Goal: Information Seeking & Learning: Understand process/instructions

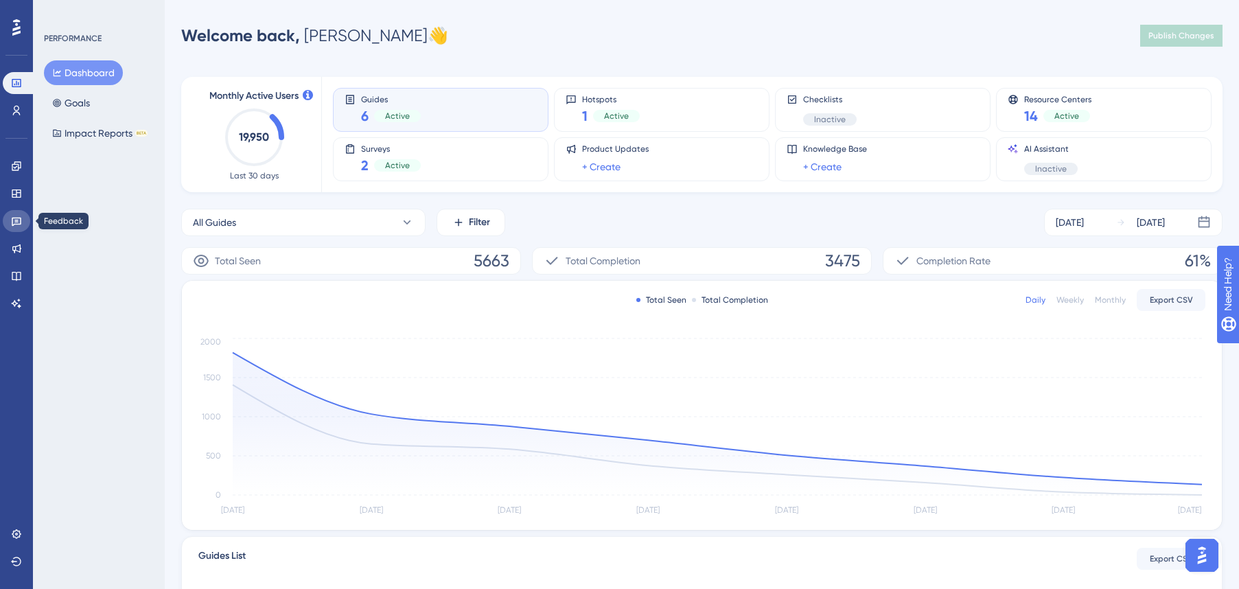
click at [21, 224] on icon at bounding box center [16, 221] width 11 height 11
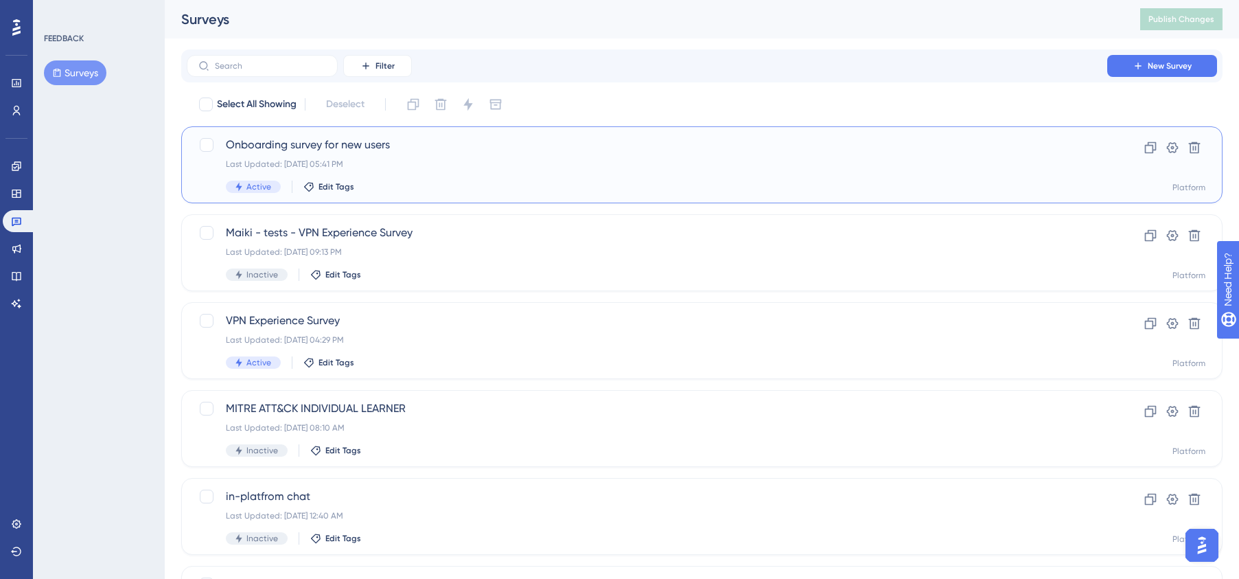
click at [404, 170] on div "Onboarding survey for new users Last Updated: [DATE] 05:41 PM Active Edit Tags" at bounding box center [647, 165] width 842 height 56
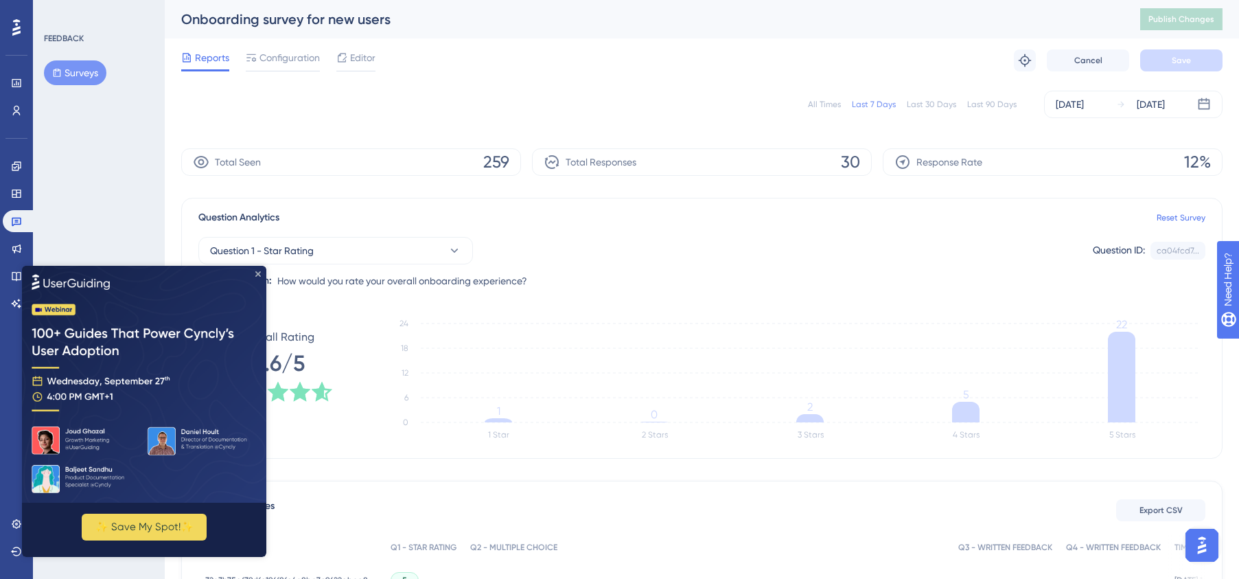
click at [255, 272] on icon "Close Preview" at bounding box center [257, 272] width 5 height 5
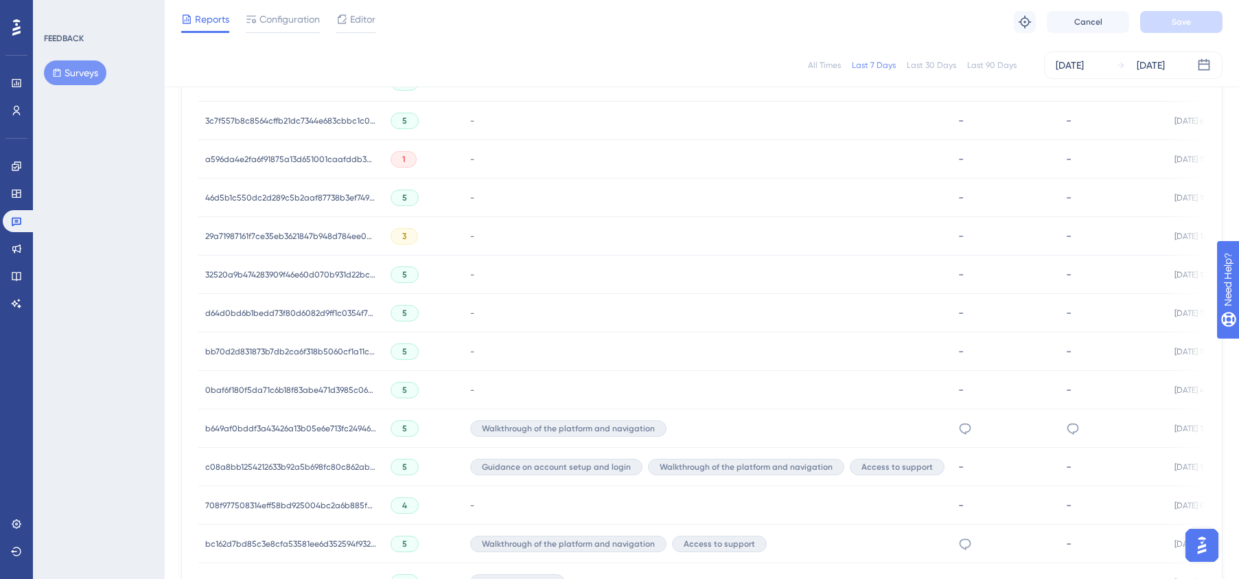
scroll to position [721, 0]
click at [712, 428] on div "Walkthrough of the platform and navigation" at bounding box center [707, 430] width 488 height 38
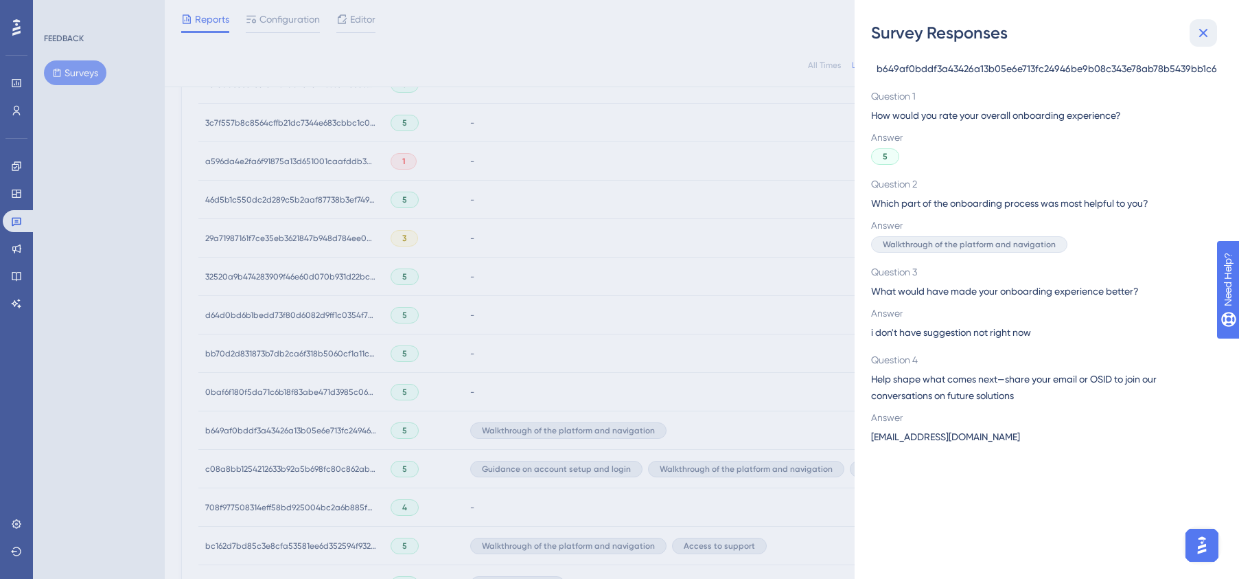
click at [1207, 31] on icon at bounding box center [1203, 33] width 16 height 16
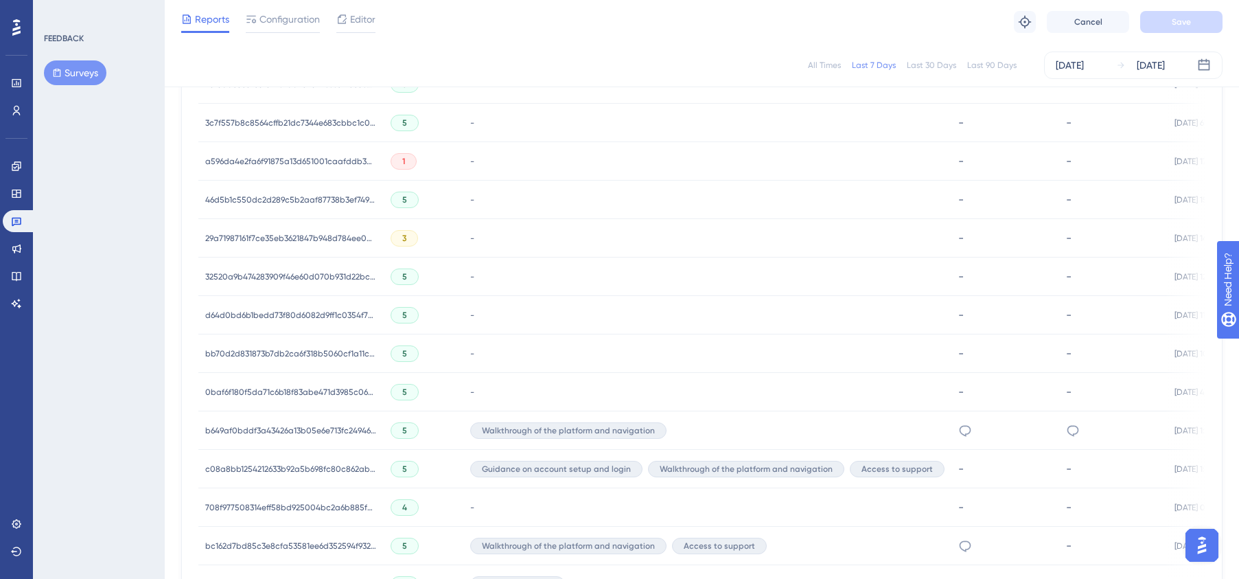
click at [561, 237] on div "-" at bounding box center [707, 238] width 488 height 38
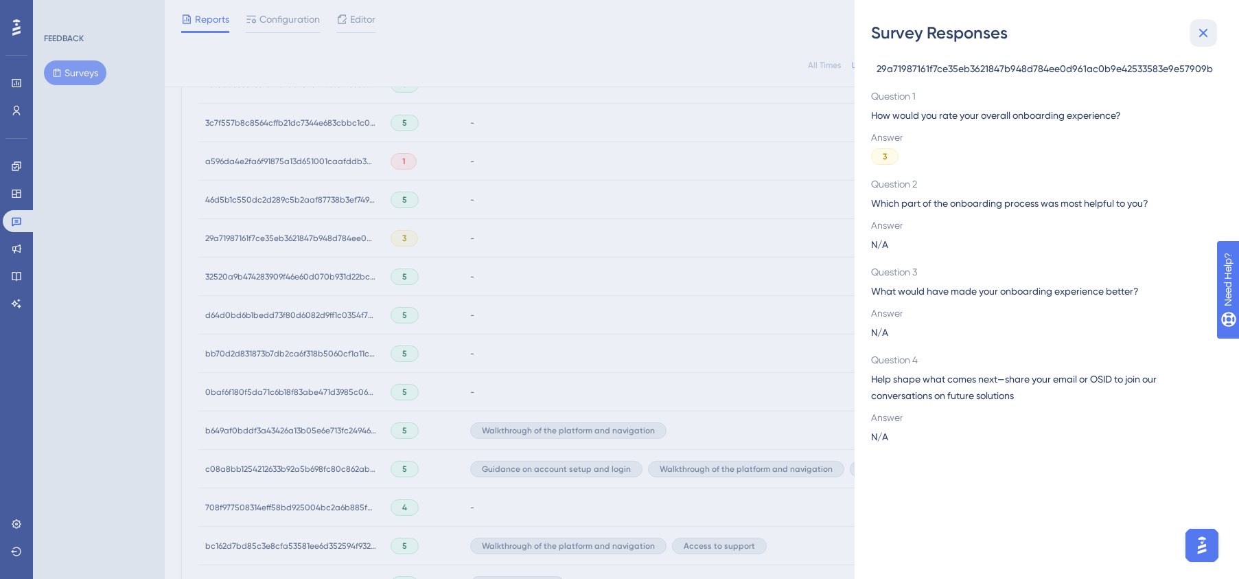
click at [1207, 32] on icon at bounding box center [1203, 33] width 16 height 16
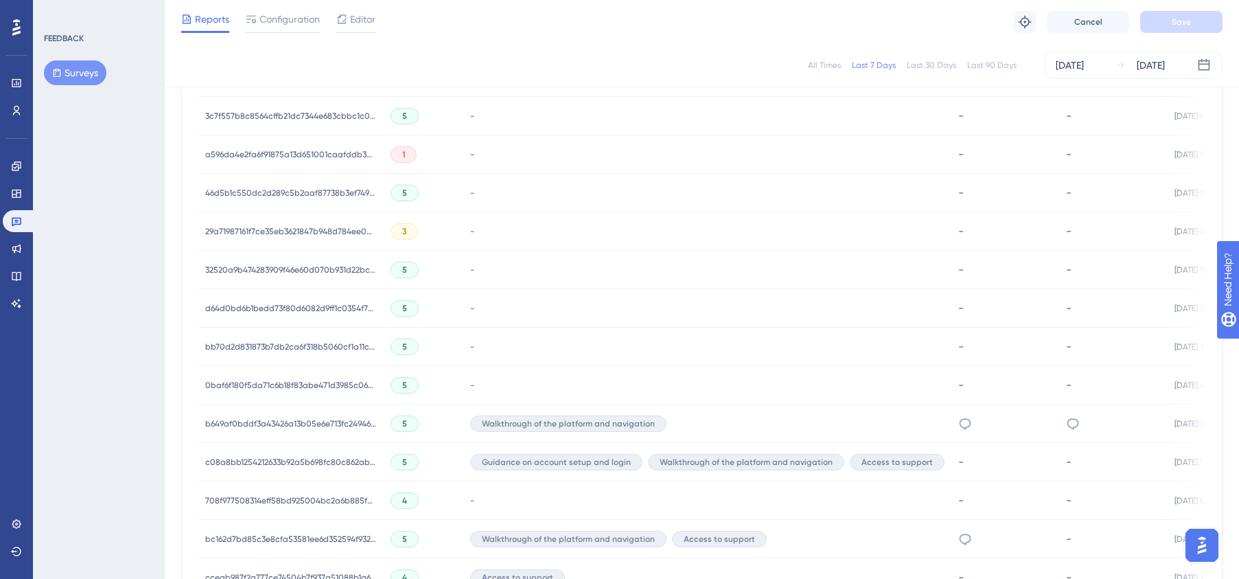
scroll to position [726, 0]
click at [586, 237] on div "-" at bounding box center [707, 232] width 488 height 38
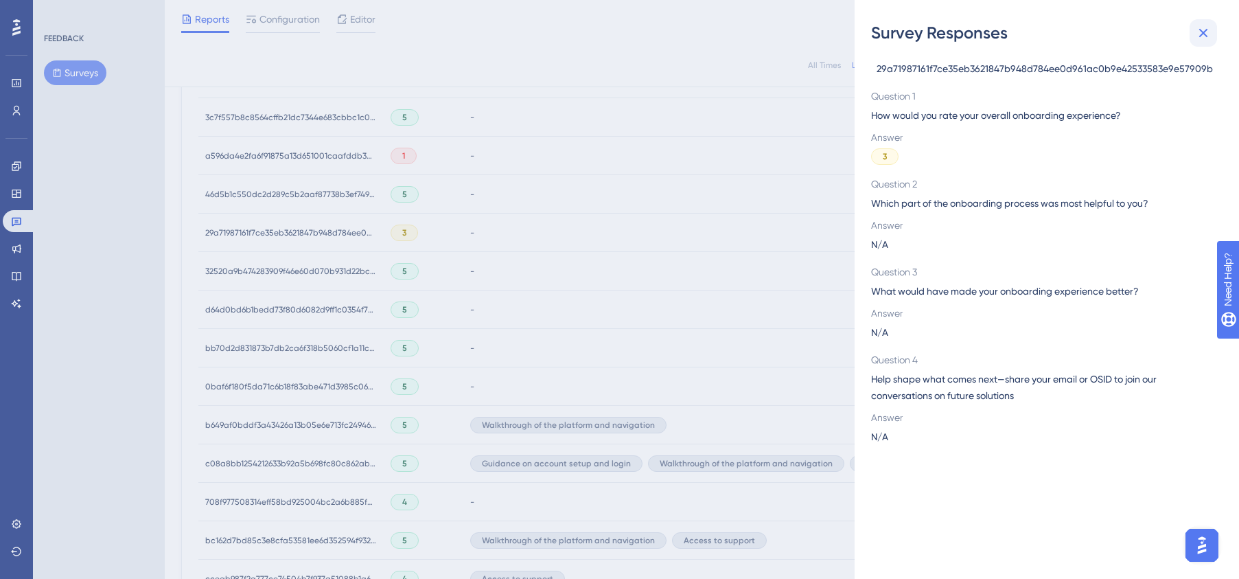
click at [1204, 30] on icon at bounding box center [1203, 33] width 9 height 9
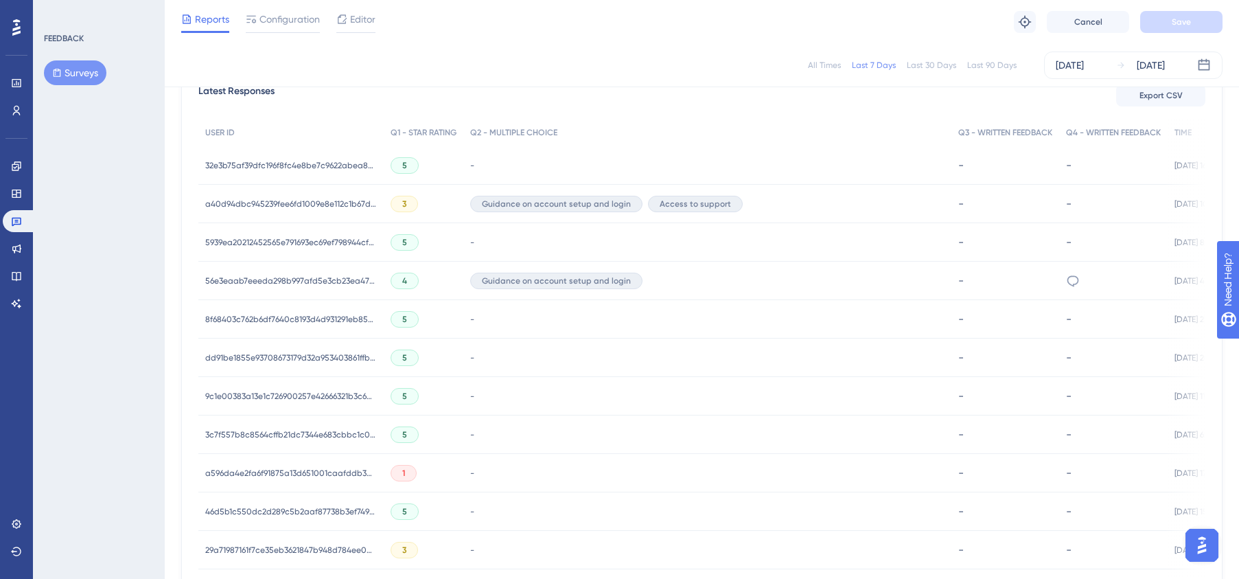
scroll to position [410, 0]
click at [643, 472] on div "-" at bounding box center [707, 471] width 488 height 38
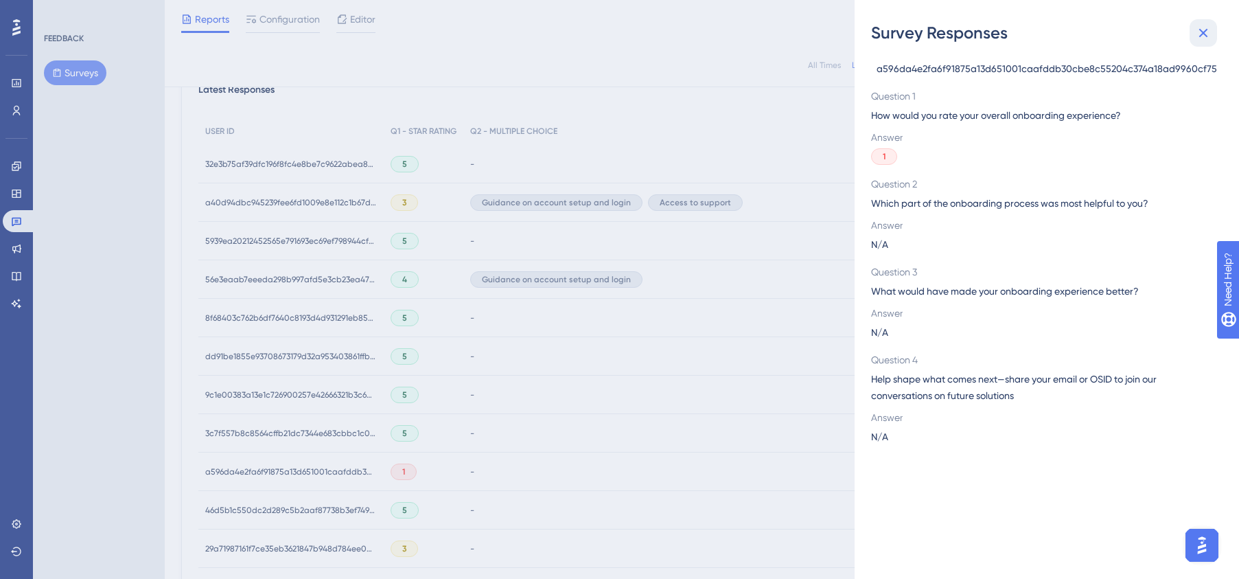
click at [1203, 32] on icon at bounding box center [1203, 33] width 16 height 16
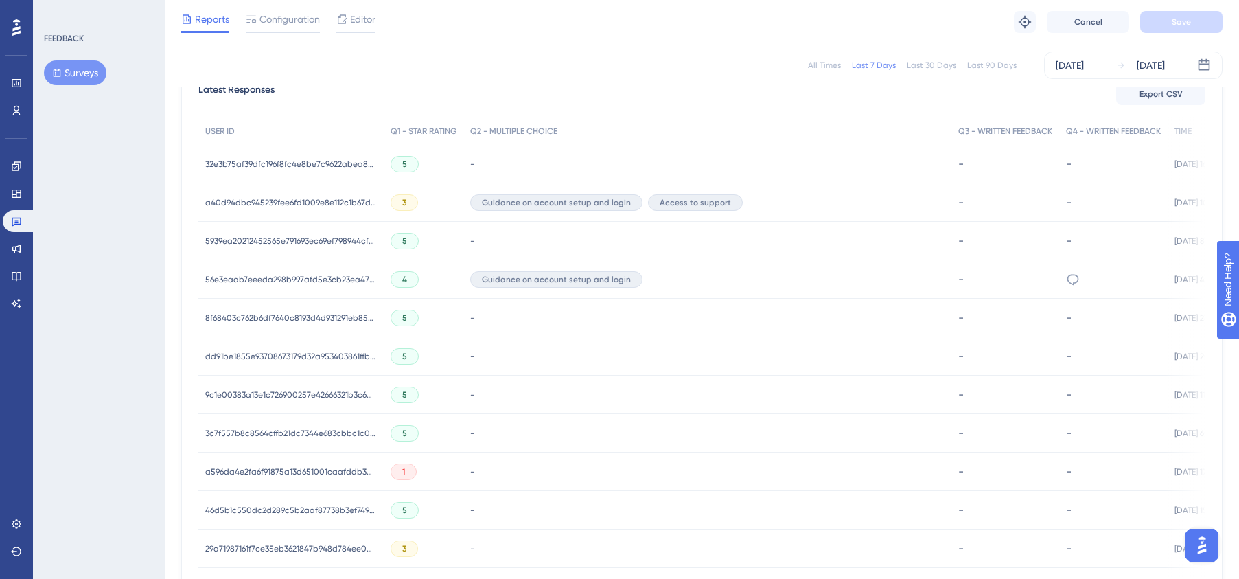
click at [791, 203] on div "Guidance on account setup and login Access to support" at bounding box center [707, 202] width 488 height 38
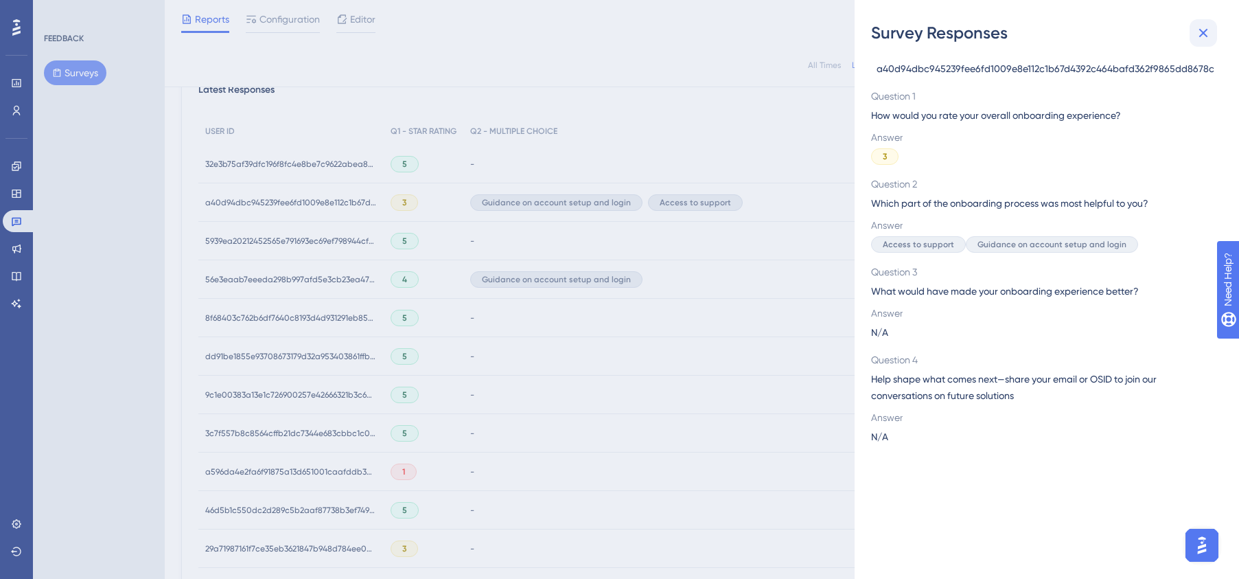
click at [1204, 30] on icon at bounding box center [1203, 33] width 16 height 16
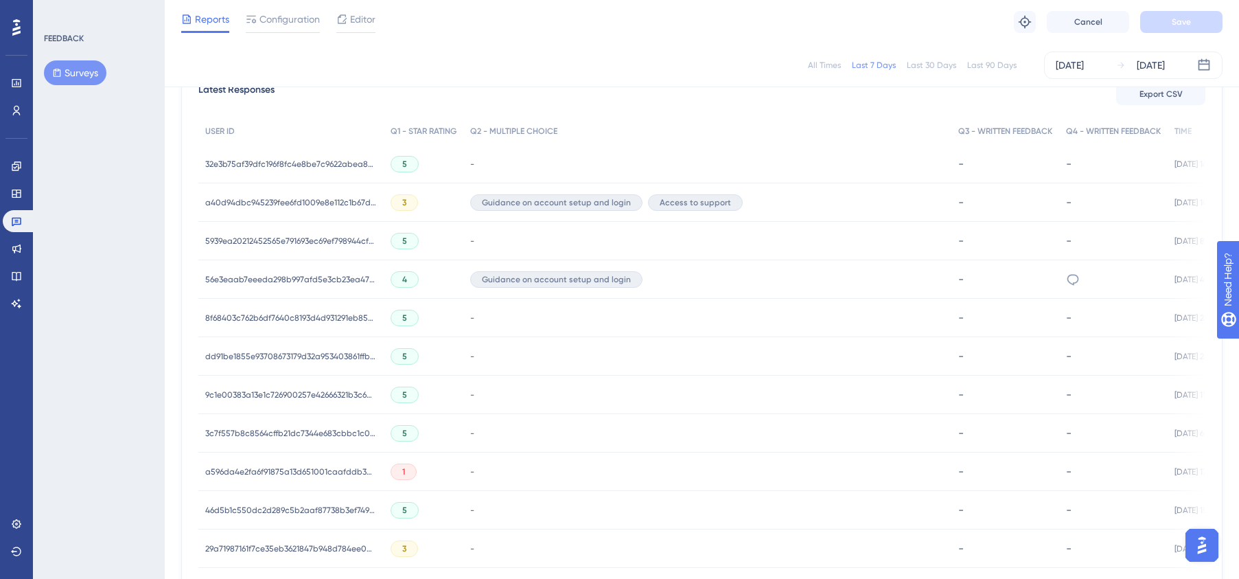
click at [776, 287] on div "Guidance on account setup and login" at bounding box center [707, 279] width 488 height 38
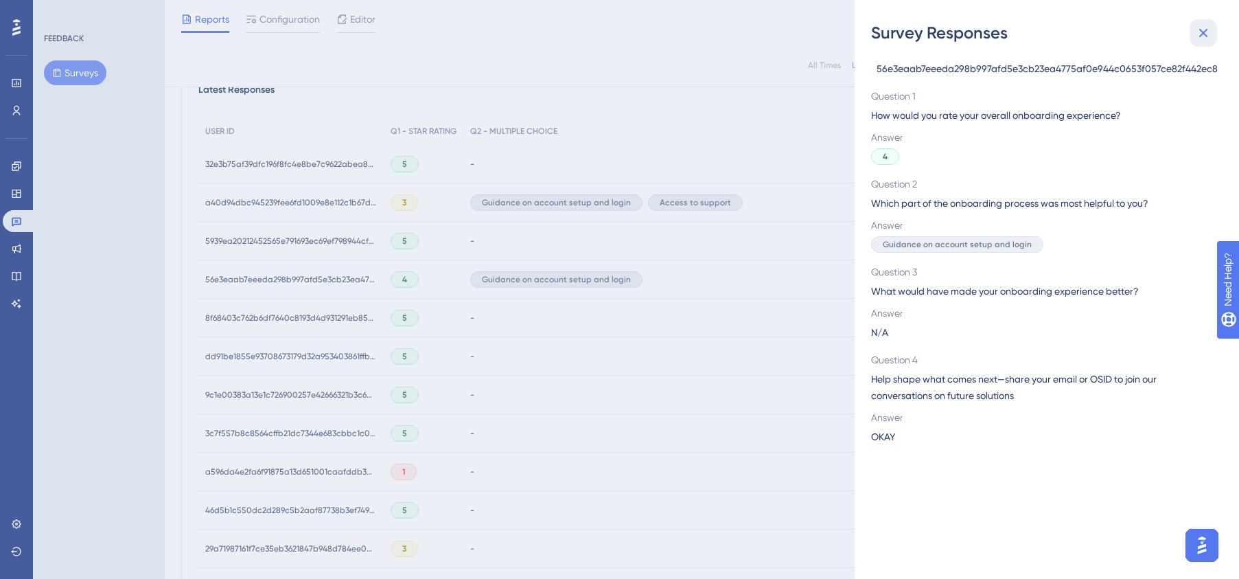
click at [1207, 37] on icon at bounding box center [1203, 33] width 16 height 16
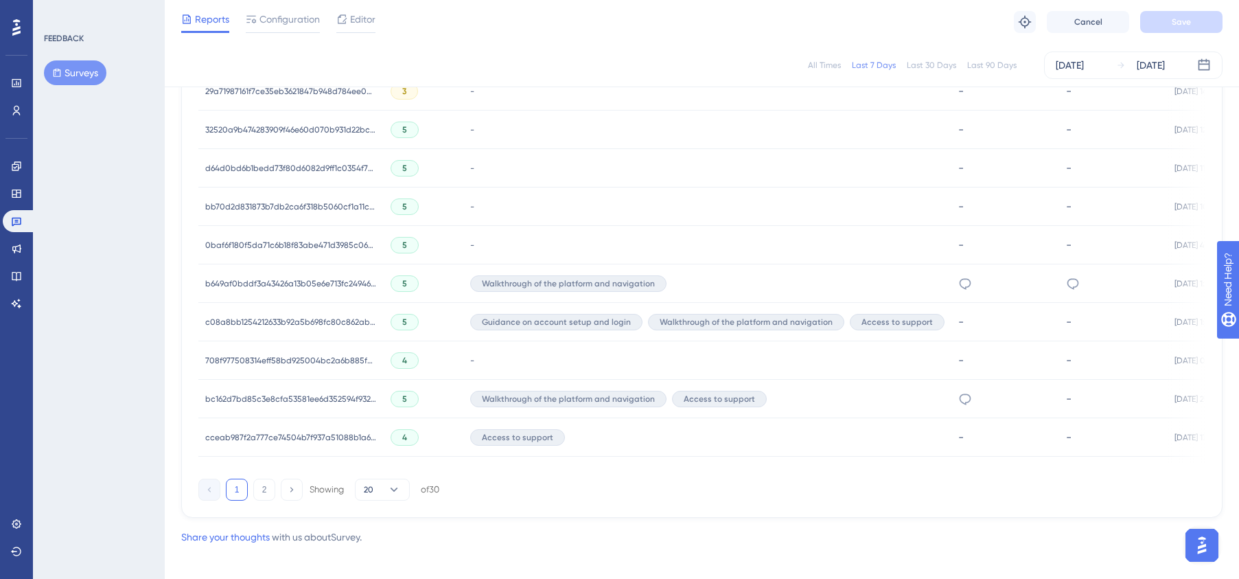
scroll to position [871, 0]
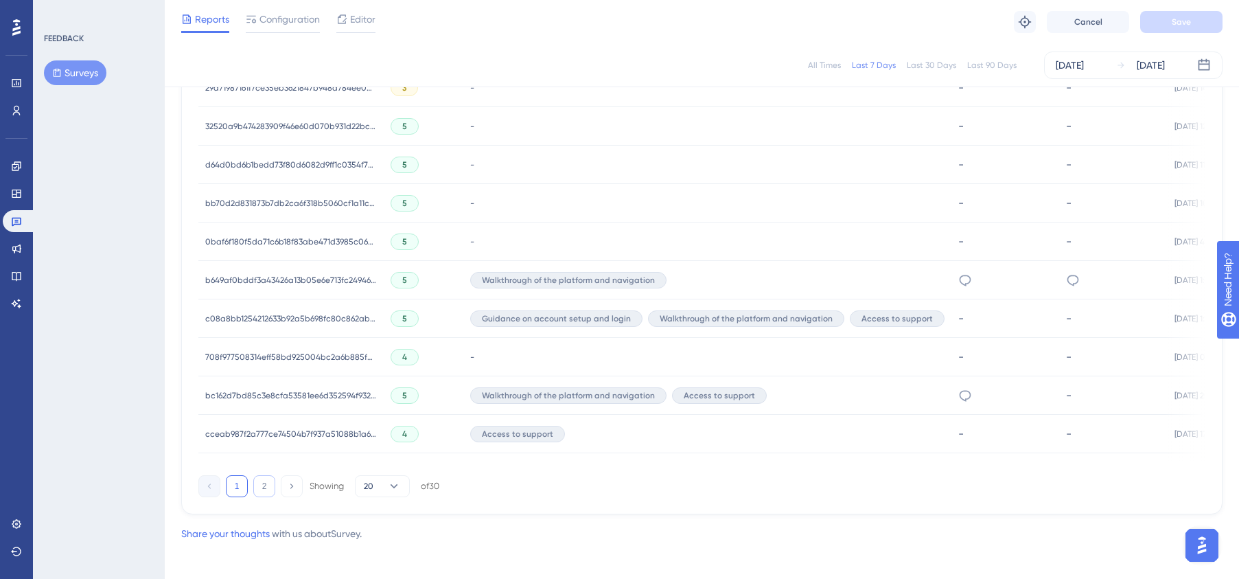
click at [265, 489] on button "2" at bounding box center [264, 486] width 22 height 22
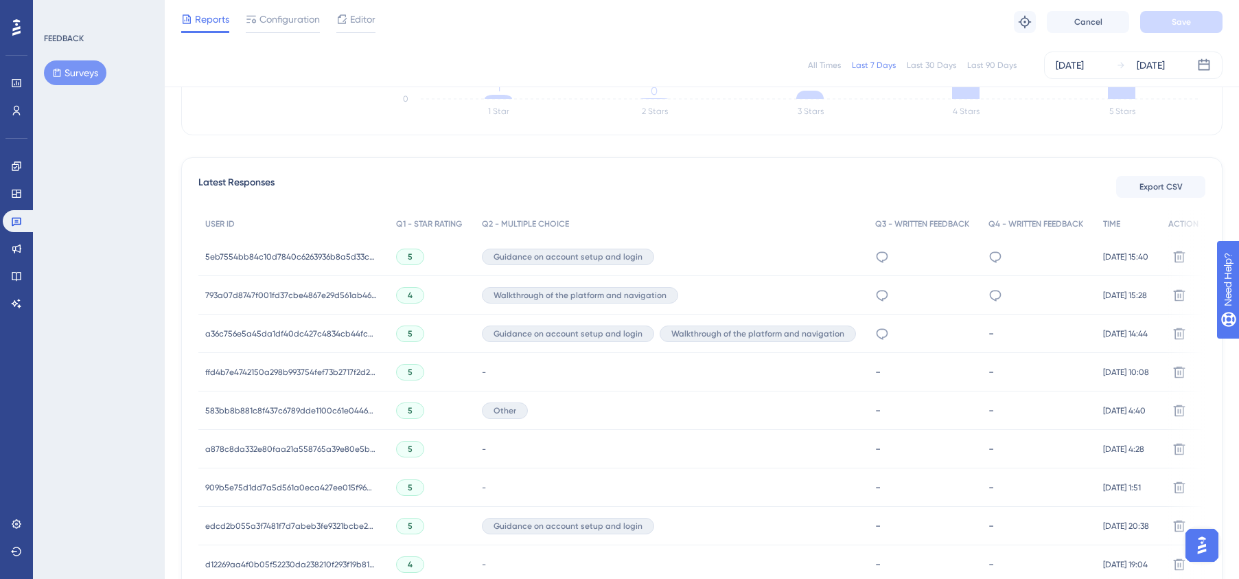
scroll to position [296, 0]
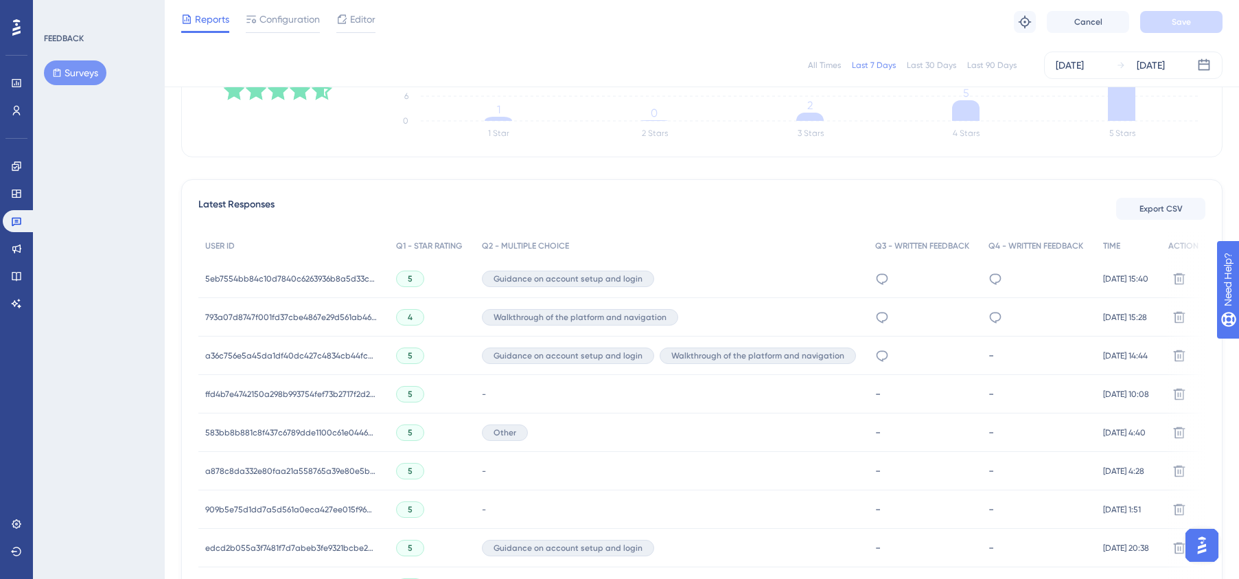
click at [700, 280] on div "Guidance on account setup and login" at bounding box center [671, 278] width 393 height 38
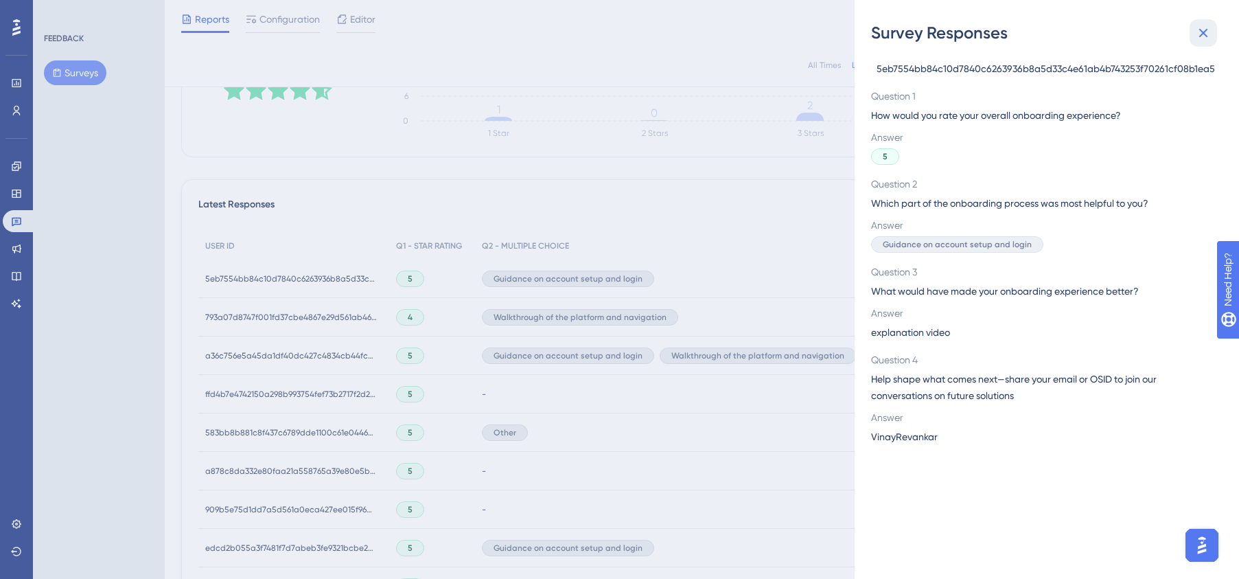
click at [1203, 32] on icon at bounding box center [1203, 33] width 9 height 9
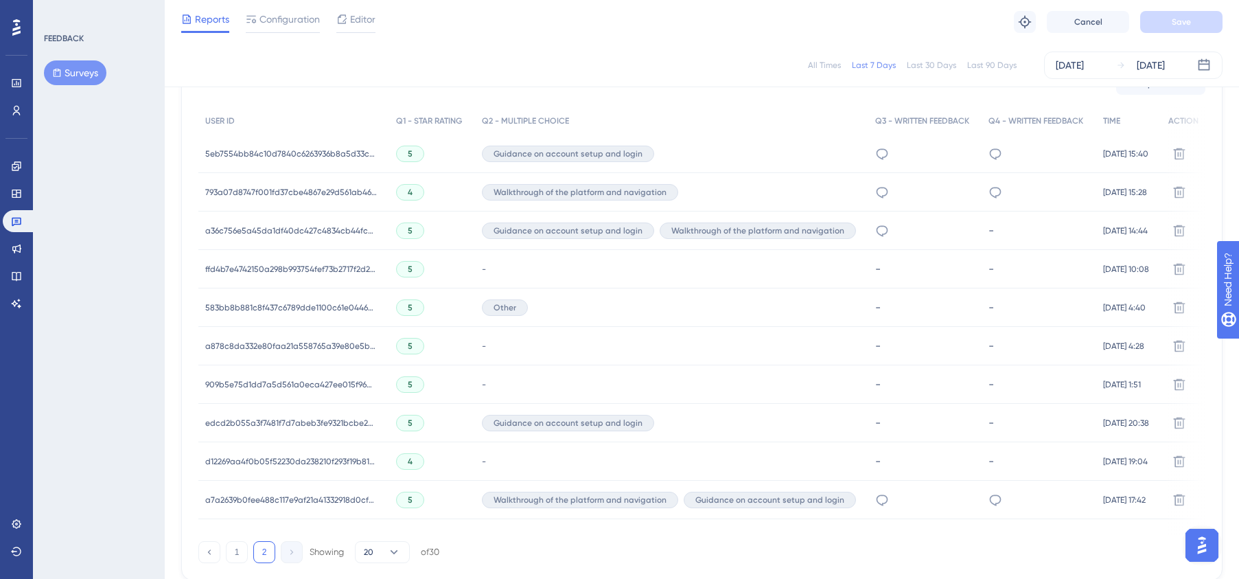
scroll to position [498, 0]
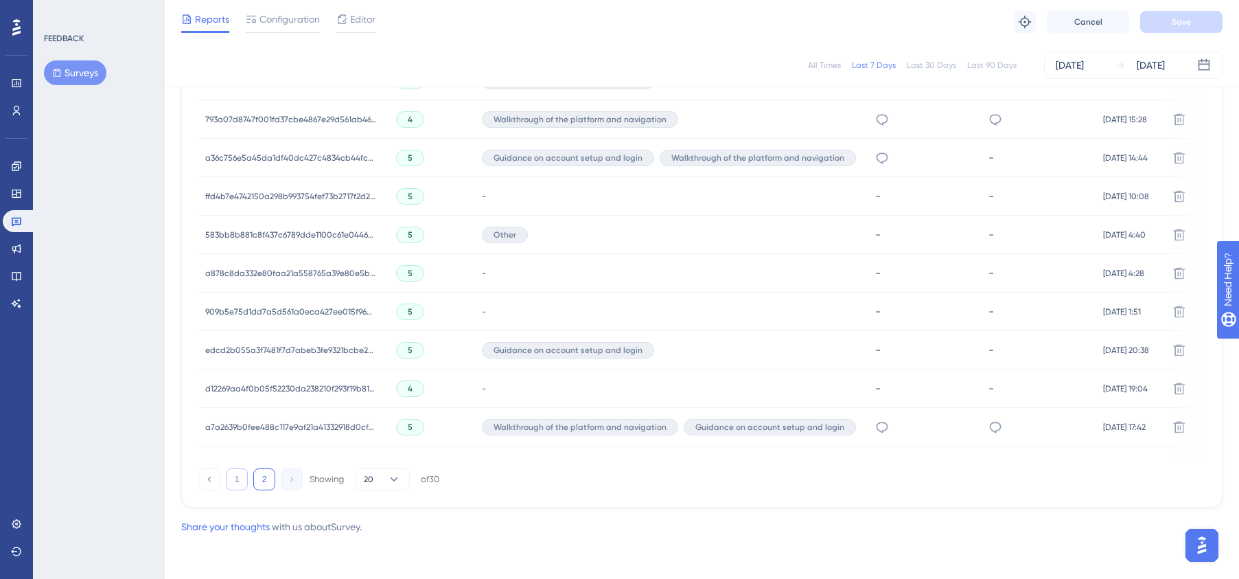
click at [235, 478] on button "1" at bounding box center [237, 479] width 22 height 22
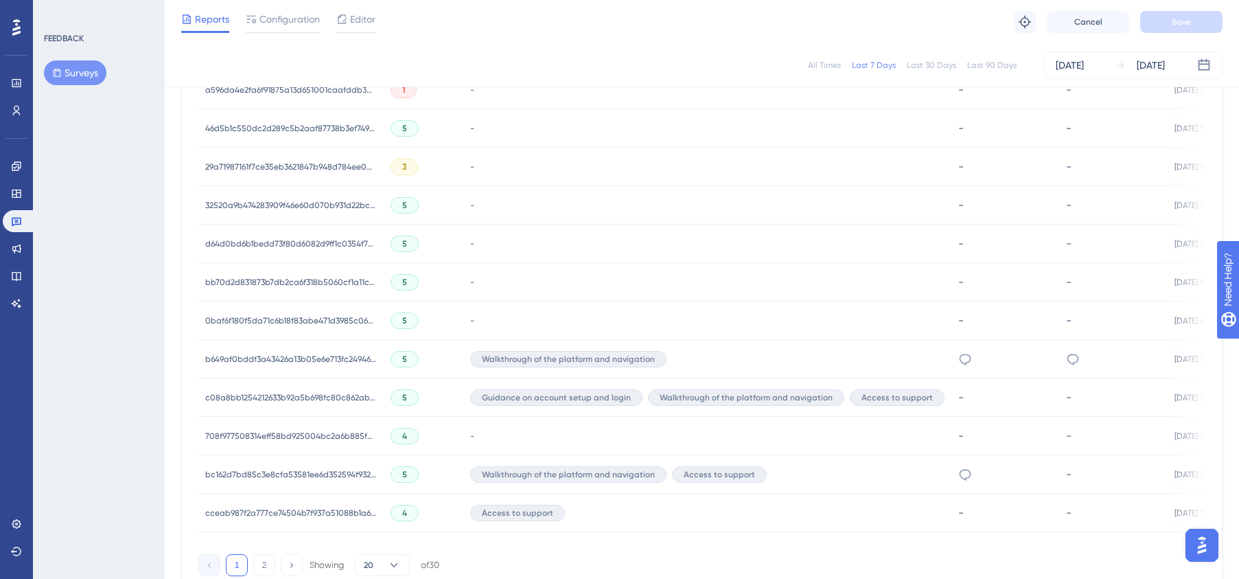
scroll to position [785, 0]
